Goal: Transaction & Acquisition: Book appointment/travel/reservation

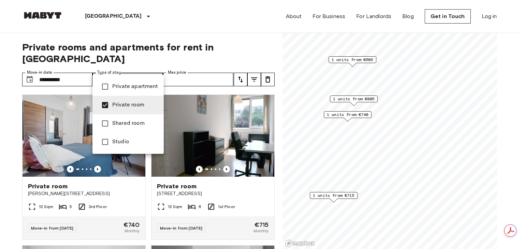
click at [196, 46] on div at bounding box center [262, 124] width 524 height 249
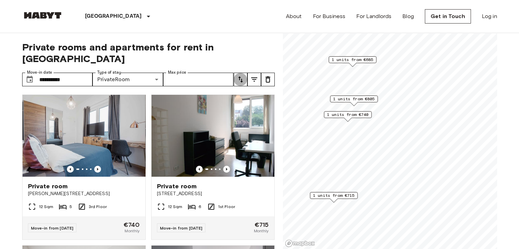
click at [241, 76] on icon "tune" at bounding box center [240, 79] width 5 height 6
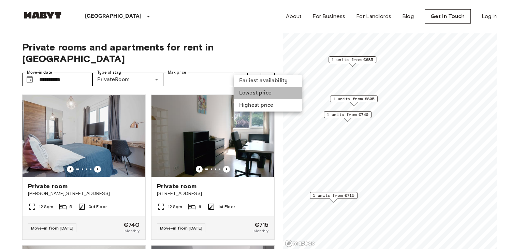
click at [257, 92] on li "Lowest price" at bounding box center [268, 93] width 68 height 12
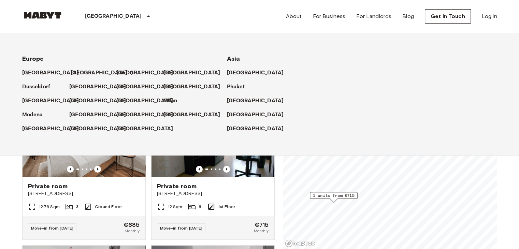
click at [76, 73] on p "[GEOGRAPHIC_DATA]" at bounding box center [99, 73] width 57 height 8
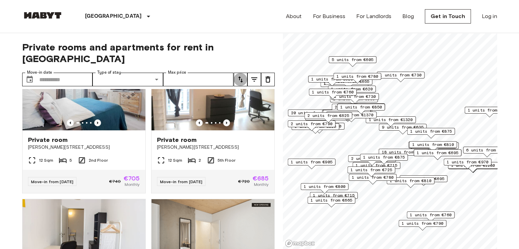
click at [234, 73] on button "tune" at bounding box center [241, 80] width 14 height 14
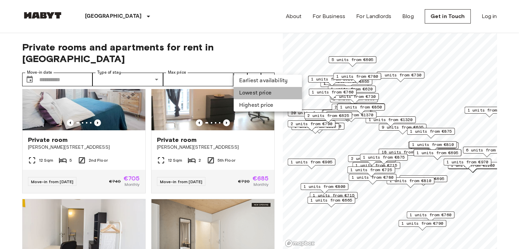
click at [251, 92] on li "Lowest price" at bounding box center [268, 93] width 68 height 12
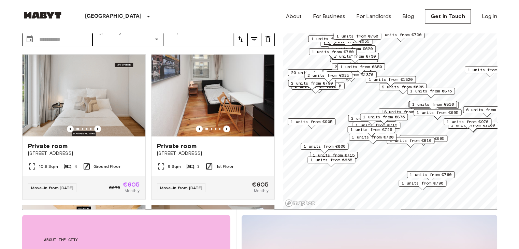
scroll to position [40, 0]
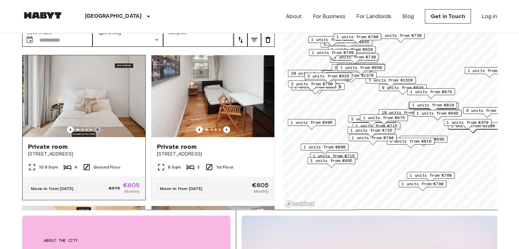
click at [97, 126] on icon "Previous image" at bounding box center [97, 129] width 7 height 7
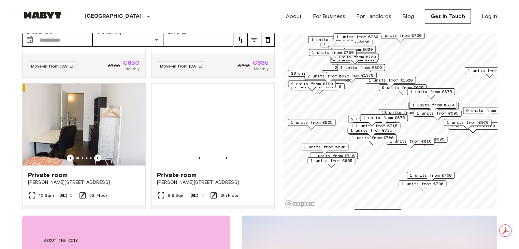
scroll to position [725, 0]
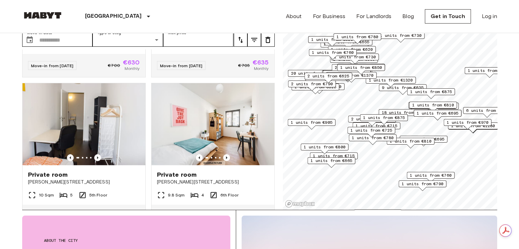
type input "**********"
